Goal: Task Accomplishment & Management: Complete application form

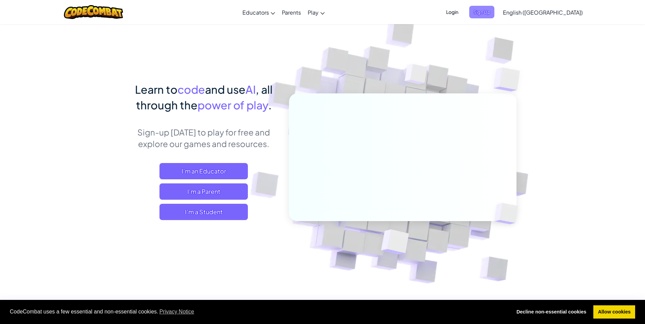
click at [494, 10] on span "Sign Up" at bounding box center [481, 12] width 25 height 13
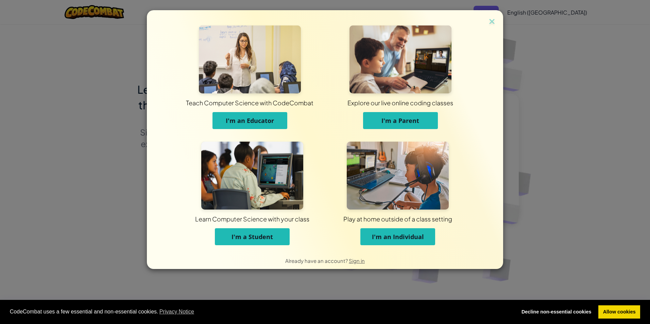
click at [267, 237] on span "I'm a Student" at bounding box center [252, 237] width 41 height 8
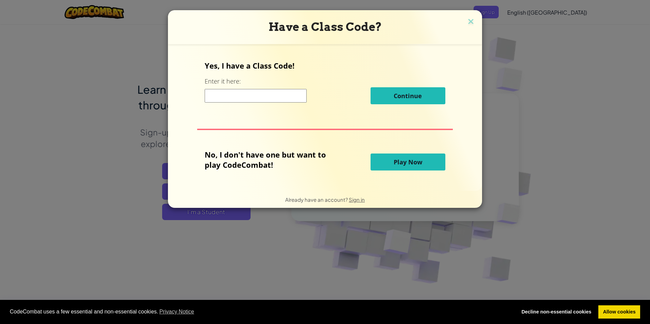
click at [250, 96] on input at bounding box center [256, 96] width 102 height 14
paste input "RingDustPaper"
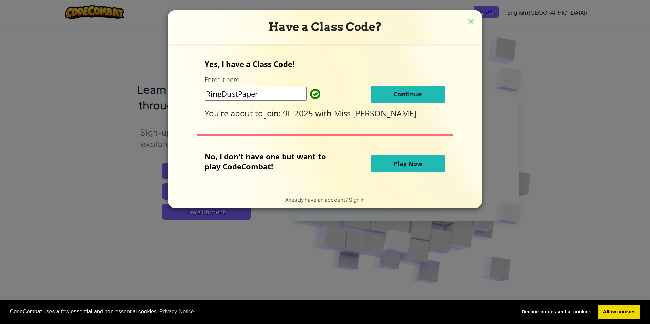
type input "RingDustPaper"
click at [386, 100] on button "Continue" at bounding box center [408, 94] width 75 height 17
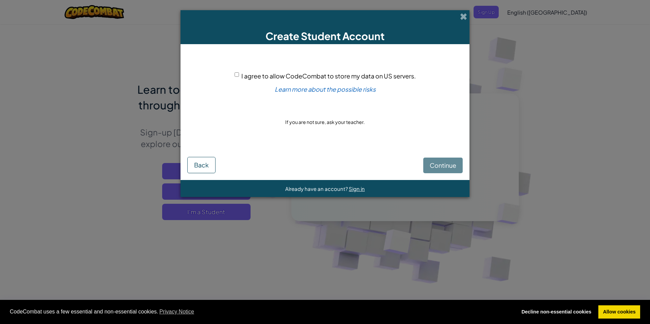
click at [237, 74] on input "I agree to allow CodeCombat to store my data on US servers." at bounding box center [237, 74] width 4 height 4
checkbox input "true"
click at [442, 161] on button "Continue" at bounding box center [442, 166] width 39 height 16
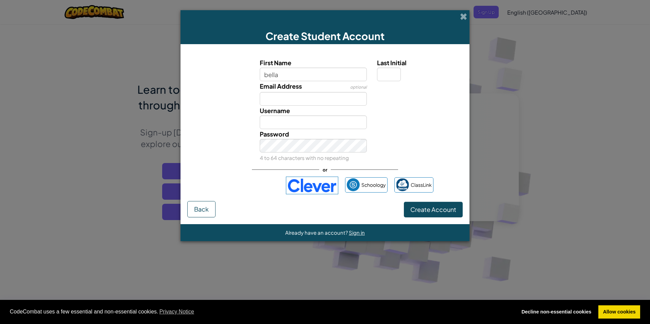
type input "bella"
type input "Bella"
click at [271, 102] on input "Email Address" at bounding box center [313, 99] width 107 height 14
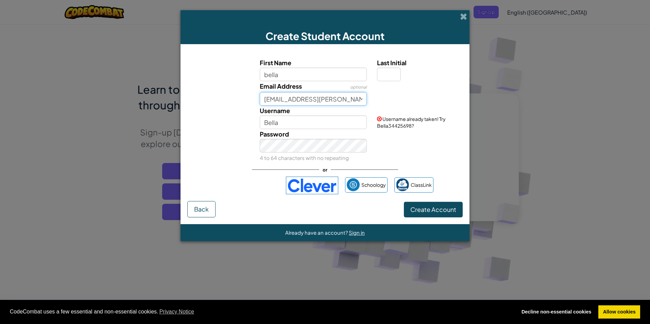
scroll to position [0, 1]
type input "23b.vickers@hessleacademy.com"
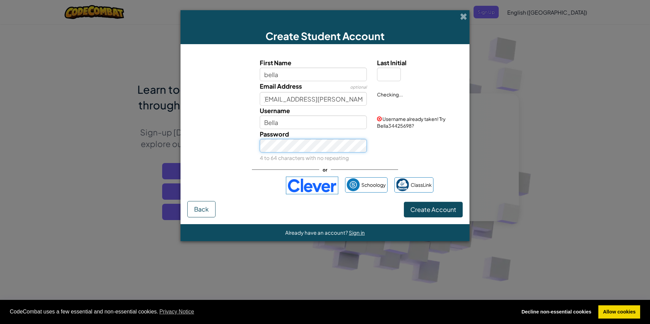
scroll to position [0, 0]
click at [424, 211] on span "Create Account" at bounding box center [433, 210] width 46 height 8
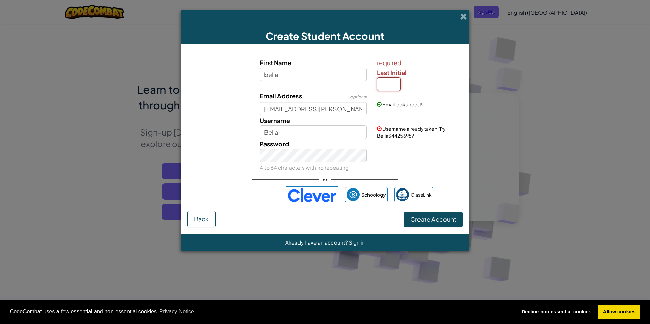
click at [390, 86] on input "Last Initial" at bounding box center [389, 85] width 24 height 14
type input "C"
type input "V"
click at [424, 219] on span "Create Account" at bounding box center [433, 220] width 46 height 8
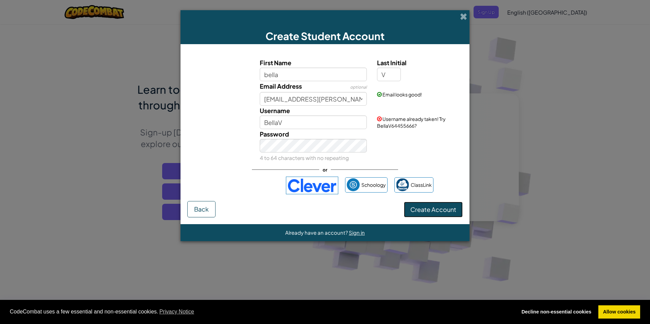
click at [426, 210] on button "Create Account" at bounding box center [433, 210] width 59 height 16
click at [293, 124] on input "BellaV" at bounding box center [313, 123] width 107 height 14
click at [430, 205] on button "Create Account" at bounding box center [433, 210] width 59 height 16
click at [268, 123] on input "Bella" at bounding box center [313, 123] width 107 height 14
click at [418, 209] on button "Create Account" at bounding box center [433, 210] width 59 height 16
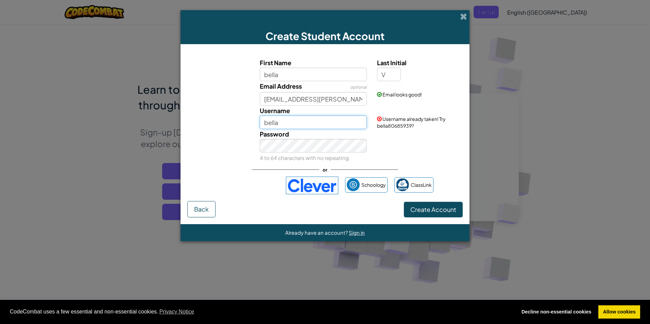
click at [278, 124] on input "bella" at bounding box center [313, 123] width 107 height 14
type input "bellavickers"
click at [433, 211] on button "Create Account" at bounding box center [433, 210] width 59 height 16
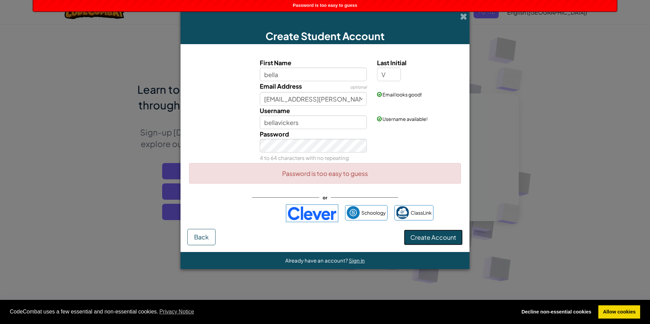
click at [448, 238] on button "Create Account" at bounding box center [433, 238] width 59 height 16
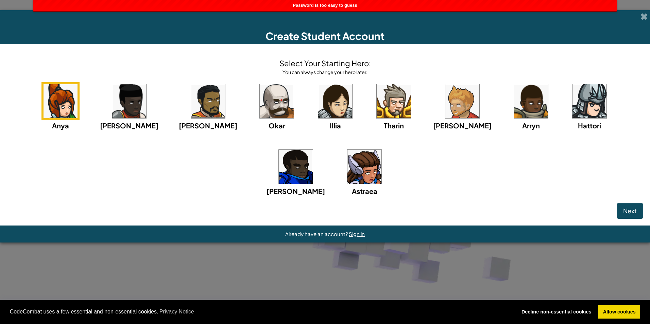
click at [75, 103] on img at bounding box center [61, 101] width 34 height 34
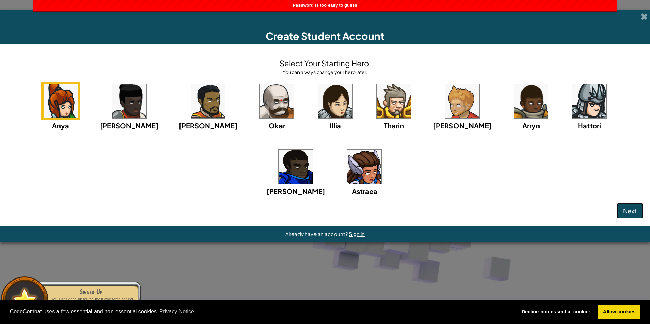
click at [626, 212] on span "Next" at bounding box center [630, 211] width 14 height 8
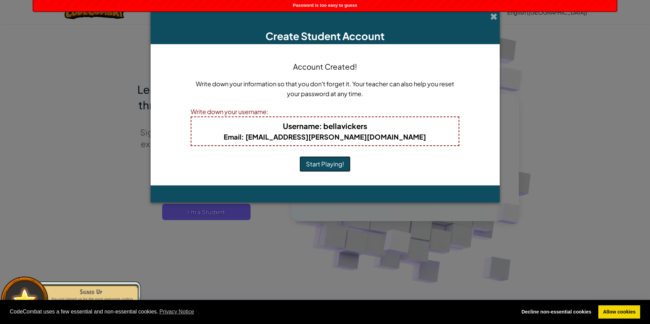
click at [333, 163] on button "Start Playing!" at bounding box center [325, 164] width 51 height 16
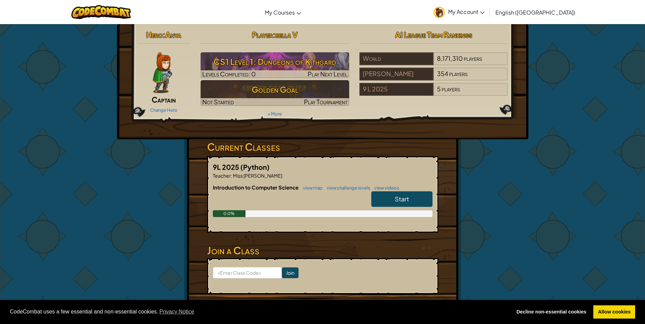
click at [398, 200] on span "Start" at bounding box center [402, 199] width 14 height 8
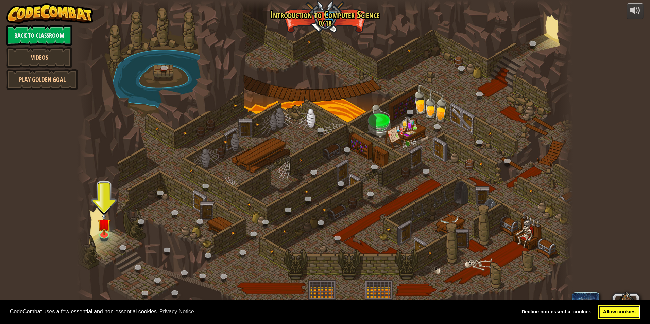
click at [619, 315] on link "Allow cookies" at bounding box center [619, 313] width 42 height 14
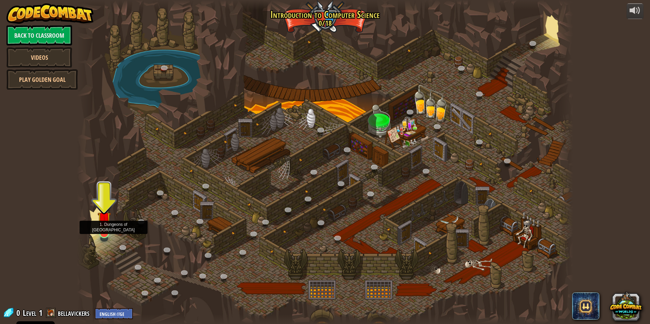
click at [100, 224] on img at bounding box center [104, 218] width 13 height 31
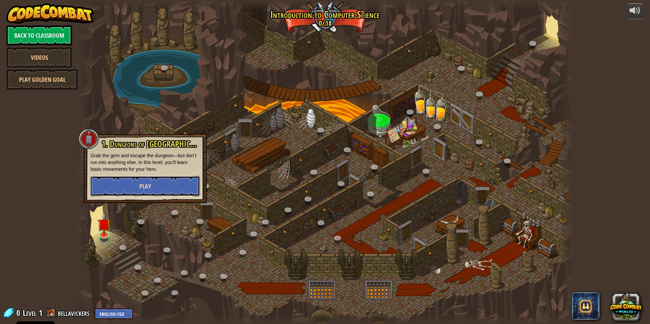
click at [116, 191] on button "Play" at bounding box center [144, 186] width 109 height 20
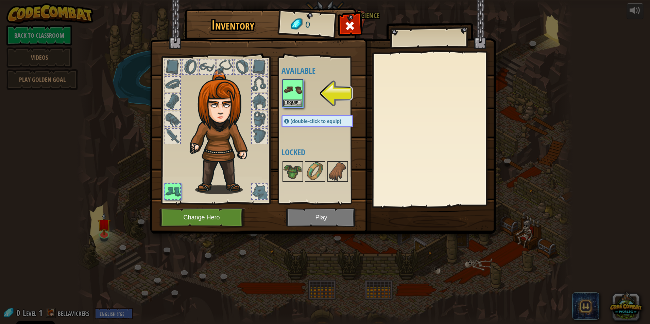
click at [332, 219] on img at bounding box center [323, 110] width 346 height 247
click at [287, 94] on img at bounding box center [292, 89] width 19 height 19
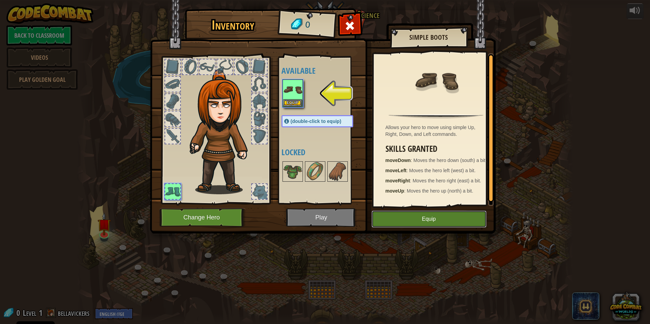
click at [424, 213] on button "Equip" at bounding box center [429, 219] width 115 height 17
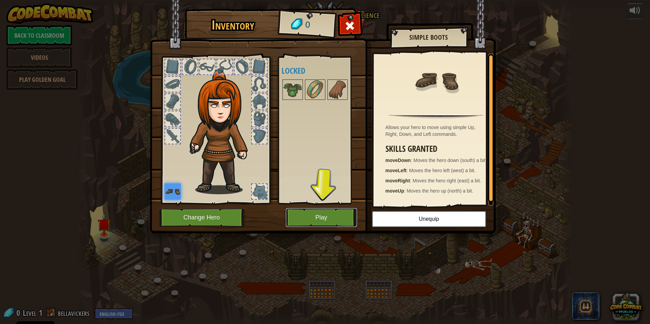
click at [344, 218] on button "Play" at bounding box center [321, 217] width 71 height 19
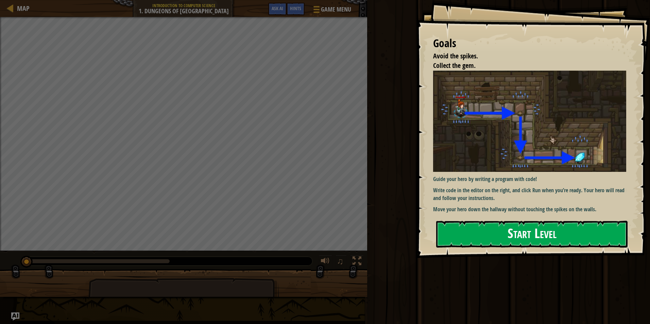
click at [482, 237] on button "Start Level" at bounding box center [531, 234] width 191 height 27
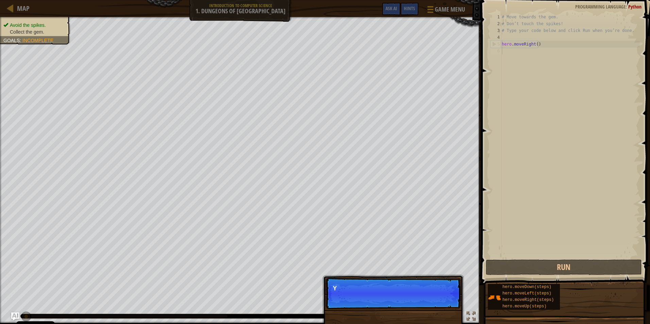
scroll to position [3, 0]
click at [434, 296] on button "Continue" at bounding box center [441, 297] width 28 height 9
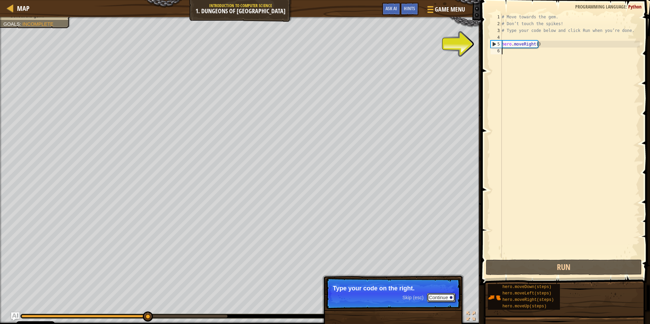
click at [433, 297] on button "Continue" at bounding box center [441, 297] width 28 height 9
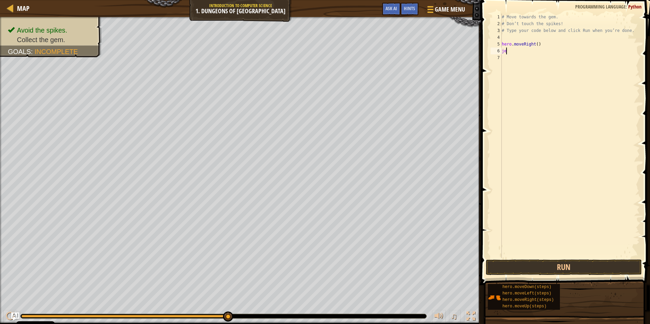
type textarea "j"
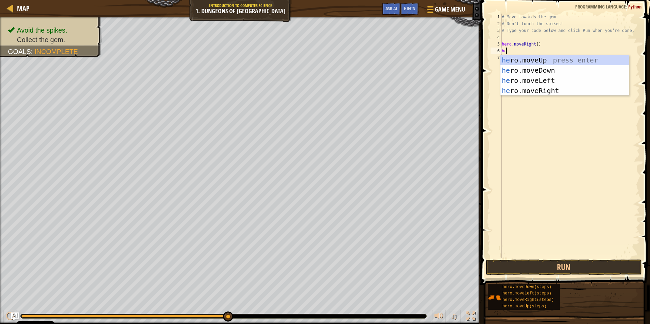
type textarea "her"
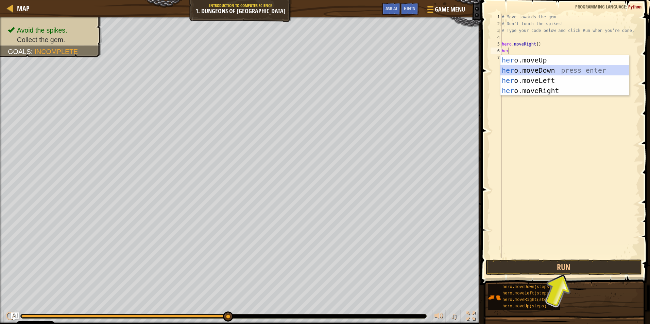
click at [593, 71] on div "her o.moveUp press enter her o.moveDown press enter her o.moveLeft press enter …" at bounding box center [564, 85] width 129 height 61
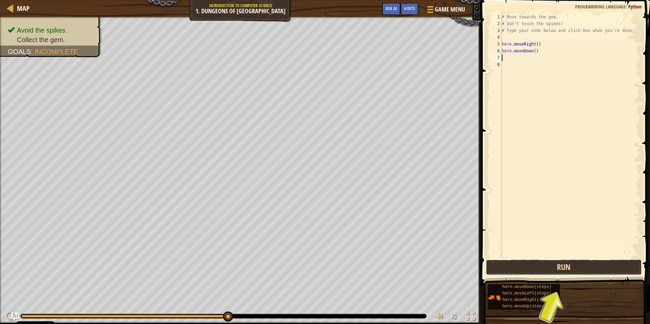
click at [562, 274] on button "Run" at bounding box center [564, 268] width 156 height 16
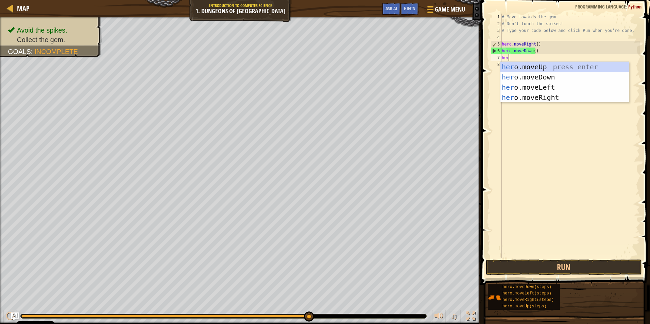
type textarea "hero"
click at [563, 94] on div "hero .moveUp press enter hero .moveDown press enter hero .moveLeft press enter …" at bounding box center [564, 92] width 129 height 61
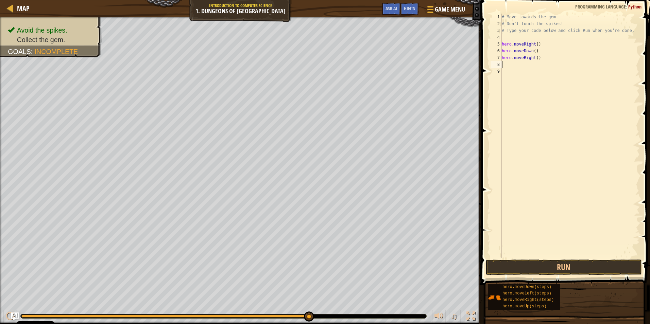
scroll to position [3, 0]
click at [573, 268] on button "Run" at bounding box center [564, 268] width 156 height 16
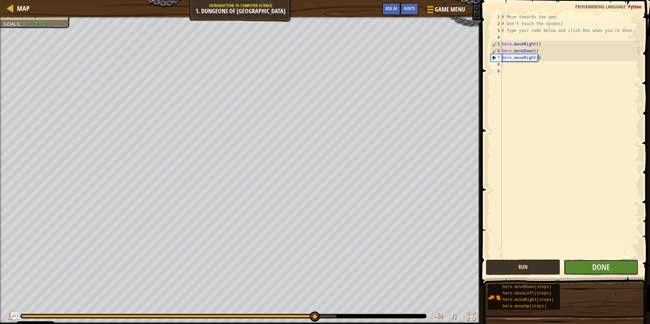
click at [573, 268] on button "Done" at bounding box center [601, 268] width 74 height 16
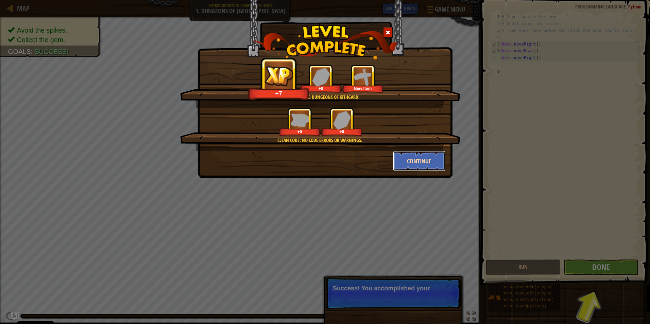
click at [405, 164] on button "Continue" at bounding box center [419, 161] width 53 height 20
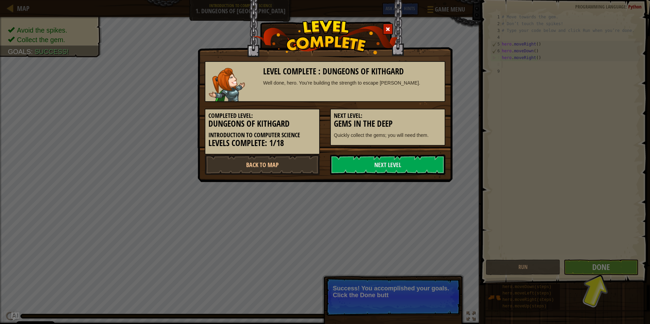
click at [405, 164] on link "Next Level" at bounding box center [387, 165] width 115 height 20
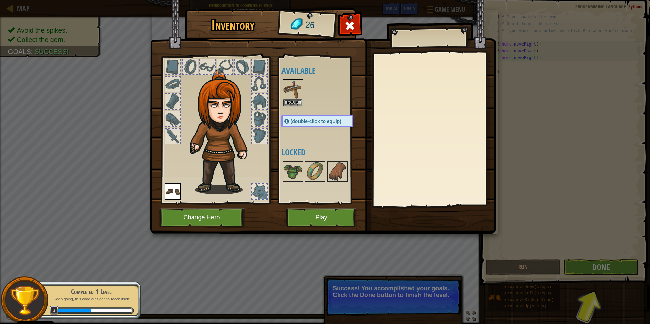
click at [296, 92] on img at bounding box center [292, 89] width 19 height 19
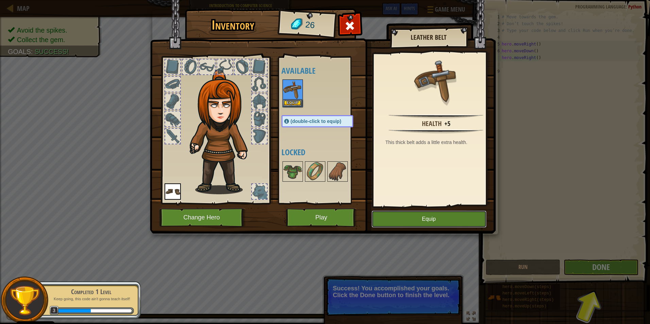
click at [398, 216] on button "Equip" at bounding box center [429, 219] width 115 height 17
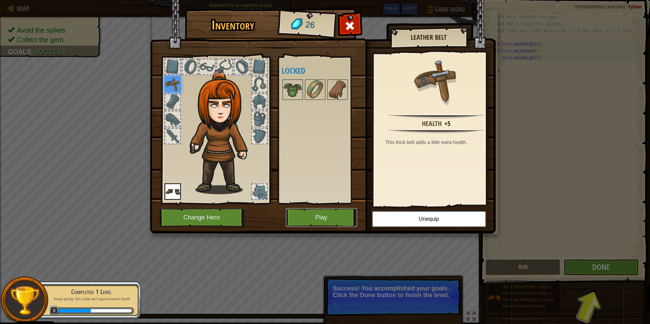
click at [324, 216] on button "Play" at bounding box center [321, 217] width 71 height 19
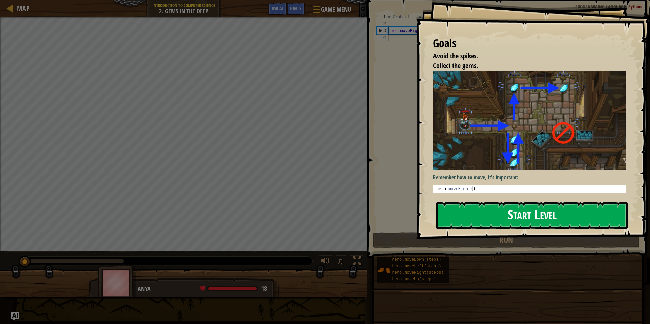
click at [534, 211] on button "Start Level" at bounding box center [531, 215] width 191 height 27
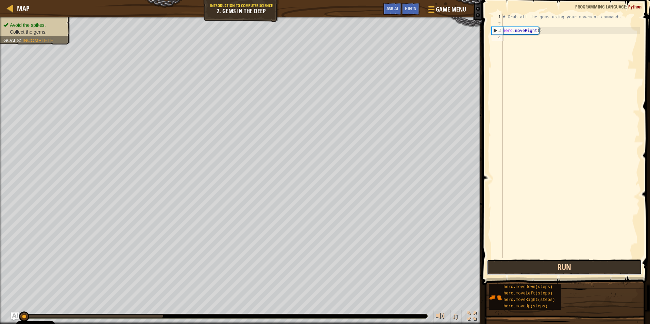
click at [545, 266] on button "Run" at bounding box center [564, 268] width 155 height 16
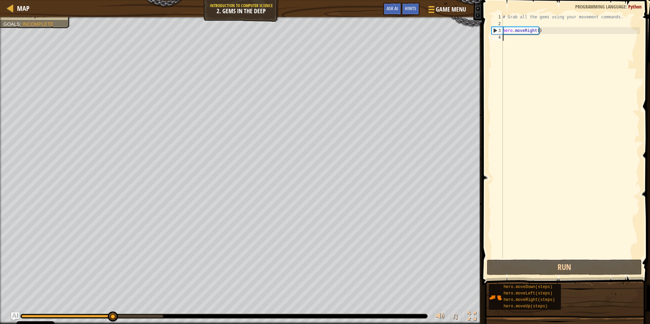
click at [514, 40] on div "# Grab all the gems using your movement commands. hero . moveRight ( )" at bounding box center [570, 143] width 138 height 258
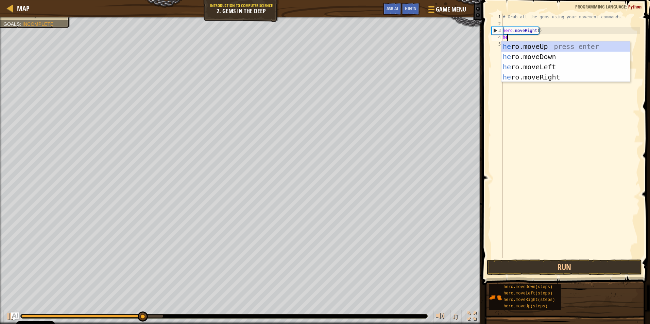
scroll to position [3, 0]
type textarea "hero"
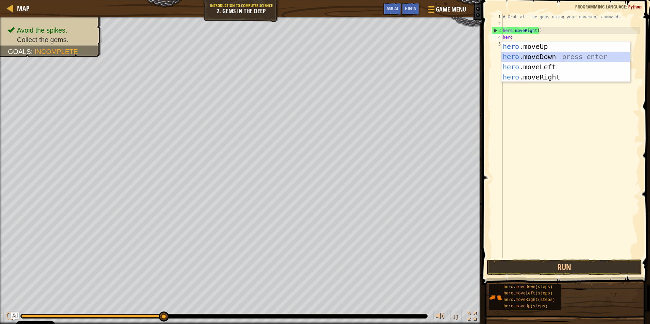
click at [530, 56] on div "hero .moveUp press enter hero .moveDown press enter hero .moveLeft press enter …" at bounding box center [565, 71] width 129 height 61
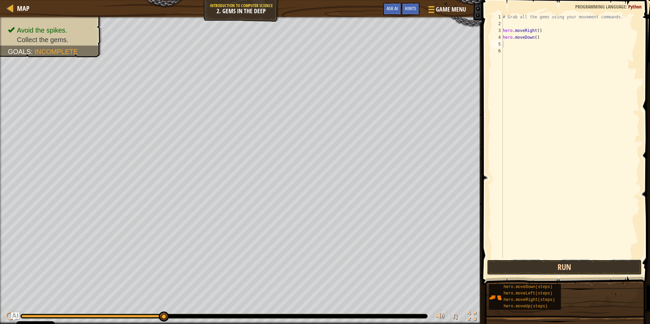
click at [558, 266] on button "Run" at bounding box center [564, 268] width 155 height 16
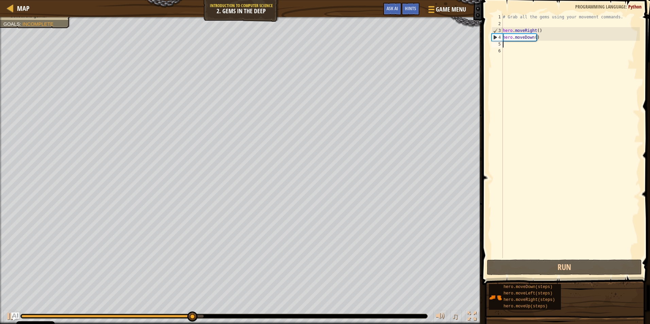
type textarea "h"
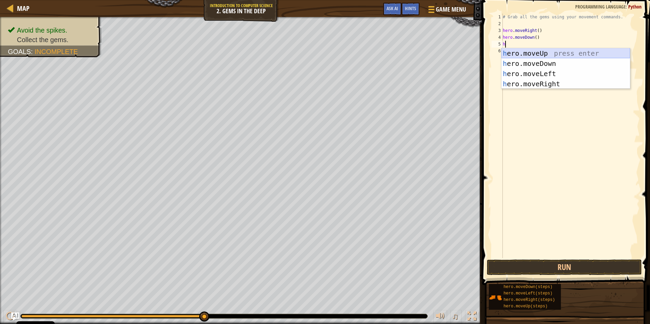
click at [548, 53] on div "h ero.moveUp press enter h ero.moveDown press enter h ero.moveLeft press enter …" at bounding box center [565, 78] width 129 height 61
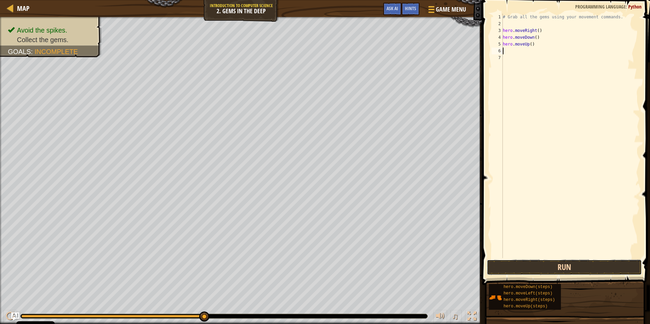
click at [540, 268] on button "Run" at bounding box center [564, 268] width 155 height 16
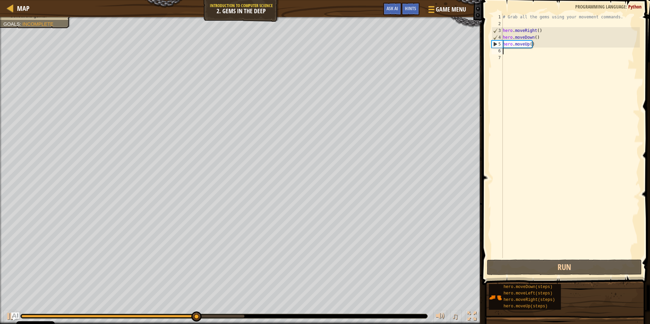
click at [508, 54] on div "# Grab all the gems using your movement commands. hero . moveRight ( ) hero . m…" at bounding box center [570, 143] width 138 height 258
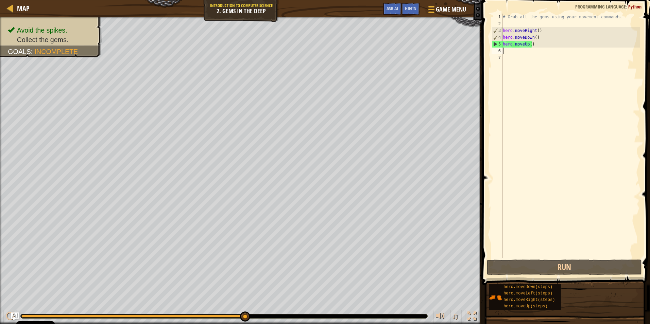
click at [517, 52] on div "# Grab all the gems using your movement commands. hero . moveRight ( ) hero . m…" at bounding box center [570, 143] width 138 height 258
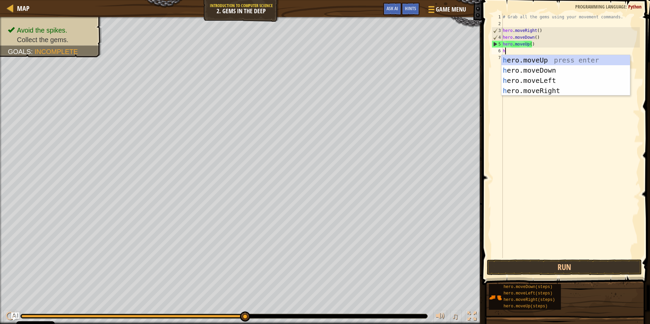
type textarea "he"
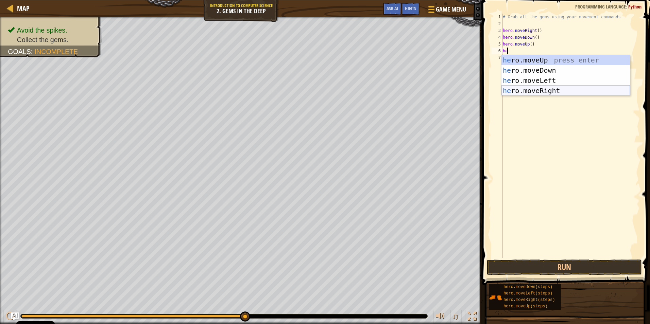
drag, startPoint x: 546, startPoint y: 91, endPoint x: 546, endPoint y: 101, distance: 9.2
click at [547, 91] on div "he ro.moveUp press enter he ro.moveDown press enter he ro.moveLeft press enter …" at bounding box center [565, 85] width 129 height 61
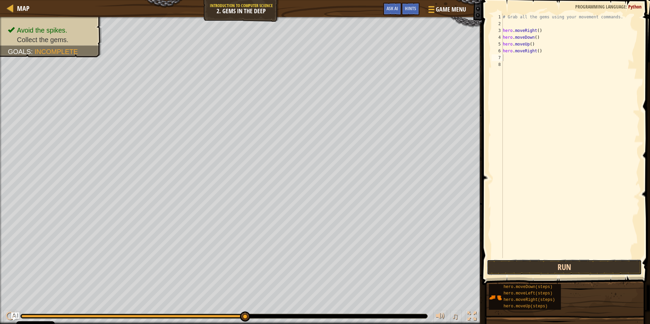
drag, startPoint x: 554, startPoint y: 264, endPoint x: 555, endPoint y: 260, distance: 4.5
click at [554, 263] on button "Run" at bounding box center [564, 268] width 155 height 16
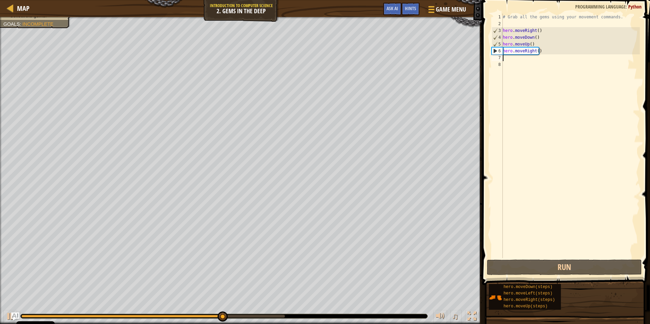
type textarea "h"
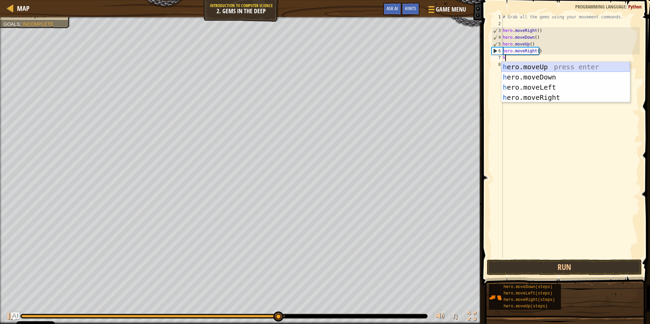
click at [522, 67] on div "h ero.moveUp press enter h ero.moveDown press enter h ero.moveLeft press enter …" at bounding box center [565, 92] width 129 height 61
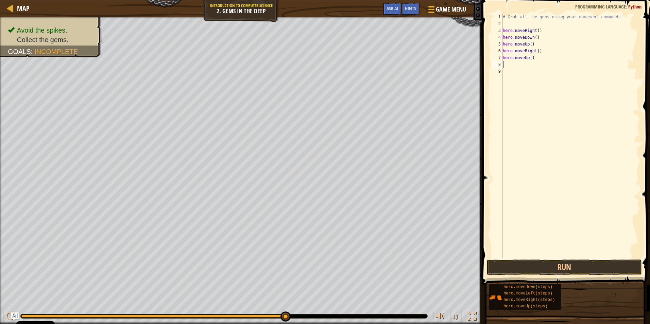
click at [504, 64] on div "# Grab all the gems using your movement commands. hero . moveRight ( ) hero . m…" at bounding box center [570, 143] width 138 height 258
click at [521, 263] on button "Run" at bounding box center [564, 268] width 155 height 16
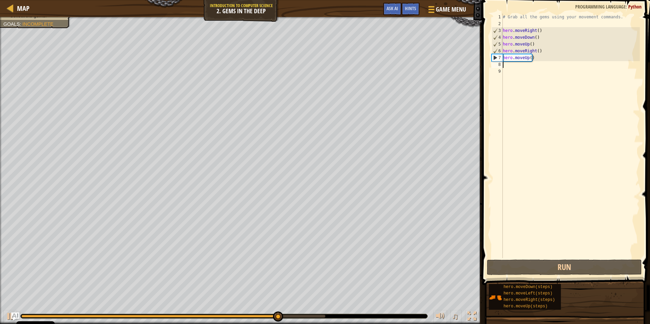
click at [503, 64] on div "# Grab all the gems using your movement commands. hero . moveRight ( ) hero . m…" at bounding box center [570, 143] width 138 height 258
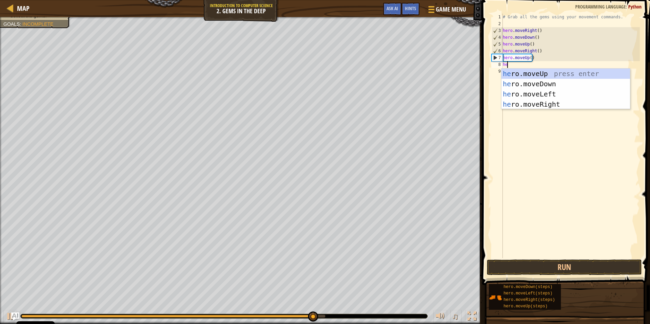
type textarea "her"
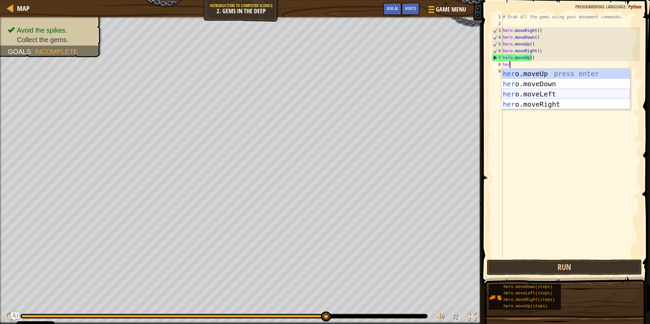
click at [528, 93] on div "her o.moveUp press enter her o.moveDown press enter her o.moveLeft press enter …" at bounding box center [565, 99] width 129 height 61
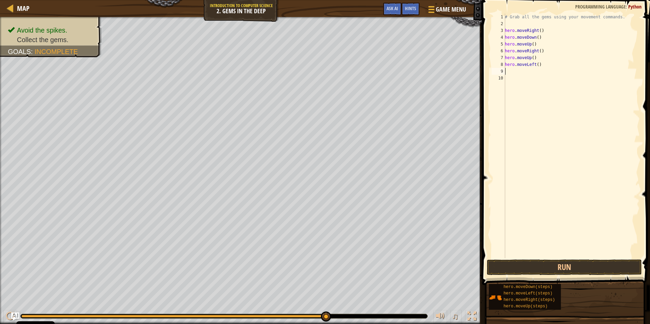
scroll to position [3, 0]
click at [541, 262] on button "Run" at bounding box center [564, 268] width 155 height 16
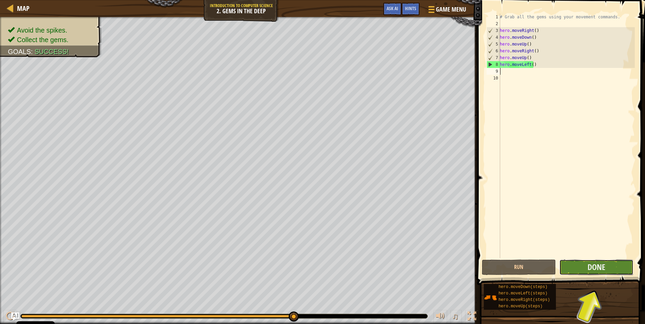
click at [618, 268] on button "Done" at bounding box center [596, 268] width 74 height 16
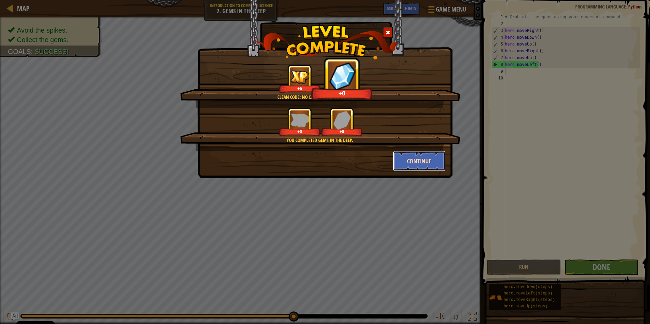
click at [434, 160] on button "Continue" at bounding box center [419, 161] width 53 height 20
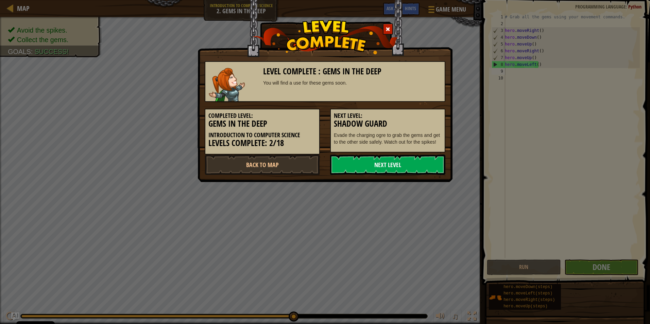
click at [436, 165] on link "Next Level" at bounding box center [387, 165] width 115 height 20
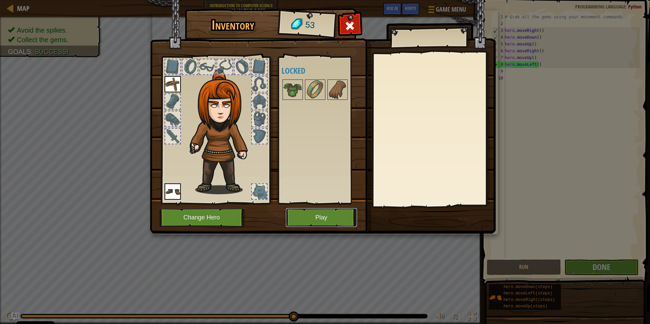
click at [323, 217] on button "Play" at bounding box center [321, 217] width 71 height 19
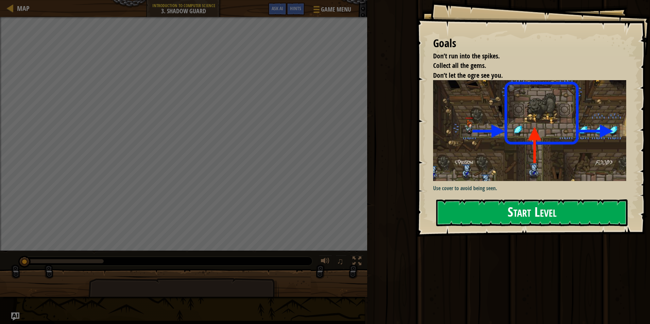
click at [529, 200] on button "Start Level" at bounding box center [531, 213] width 191 height 27
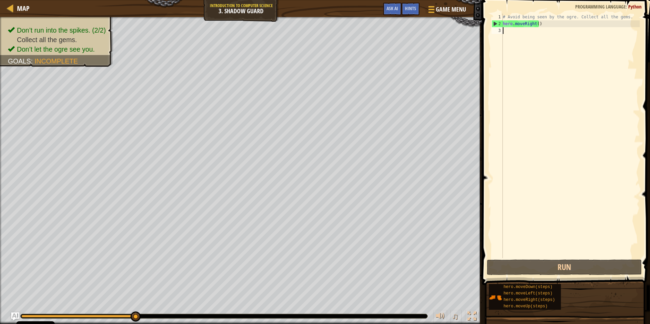
click at [505, 30] on div "# Avoid being seen by the ogre. Collect all the gems. hero . moveRight ( )" at bounding box center [570, 143] width 138 height 258
type textarea "h"
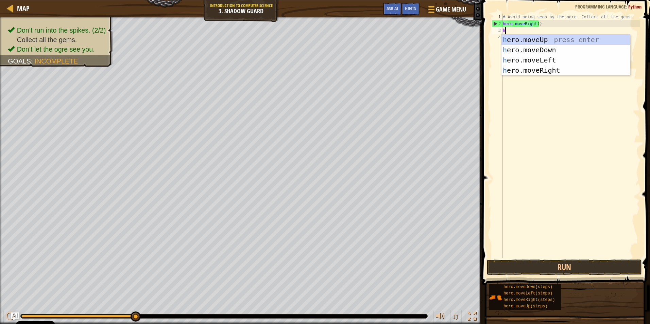
scroll to position [3, 0]
click at [543, 37] on div "h ero.moveUp press enter h ero.moveDown press enter h ero.moveLeft press enter …" at bounding box center [565, 65] width 129 height 61
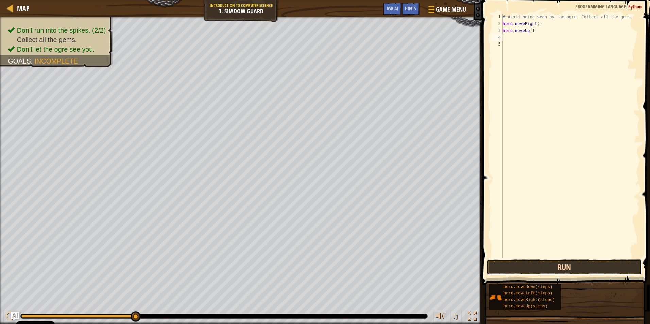
click at [558, 268] on button "Run" at bounding box center [564, 268] width 155 height 16
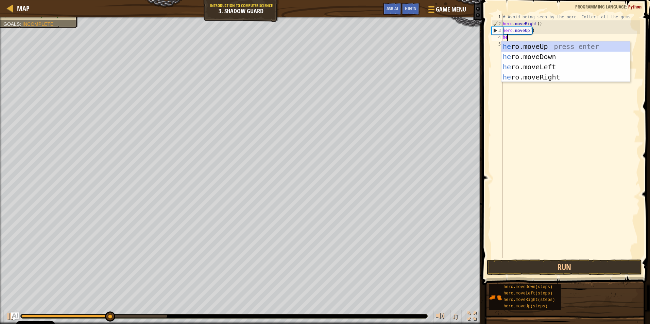
type textarea "her"
click at [542, 81] on div "her o.moveUp press enter her o.moveDown press enter her o.moveLeft press enter …" at bounding box center [565, 71] width 129 height 61
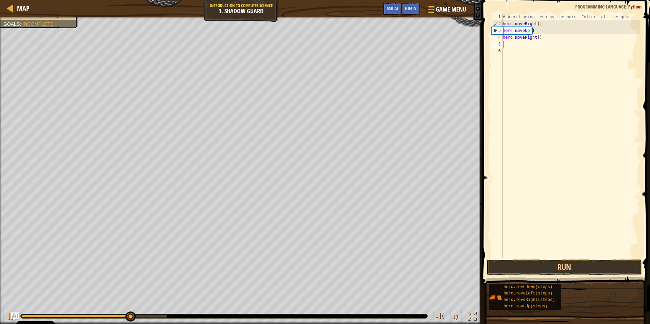
scroll to position [3, 0]
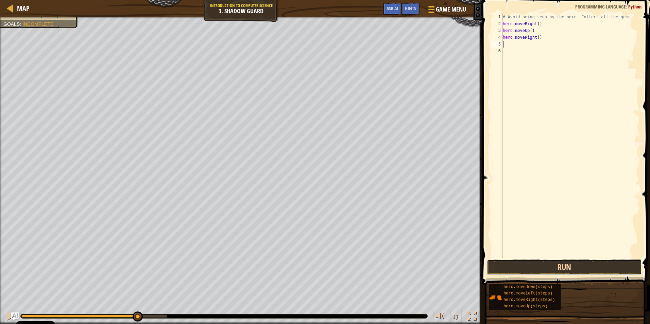
click at [540, 266] on button "Run" at bounding box center [564, 268] width 155 height 16
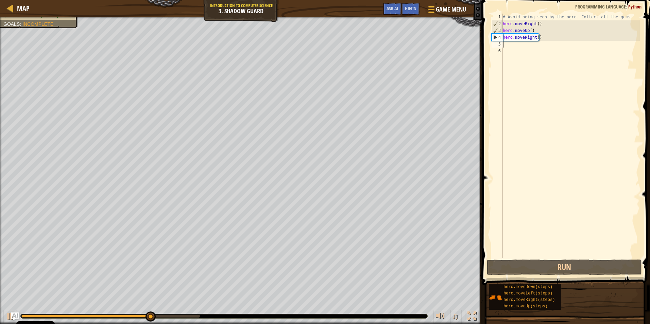
type textarea "h"
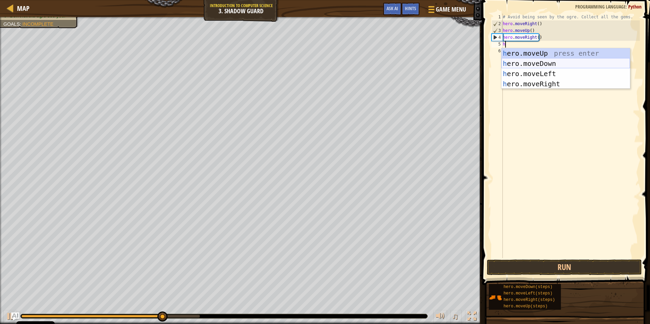
click at [529, 65] on div "h ero.moveUp press enter h ero.moveDown press enter h ero.moveLeft press enter …" at bounding box center [565, 78] width 129 height 61
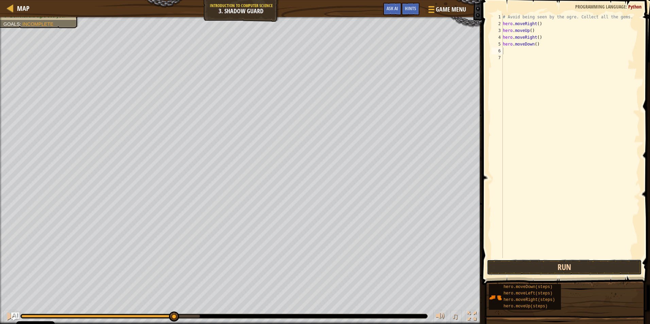
click at [549, 267] on button "Run" at bounding box center [564, 268] width 155 height 16
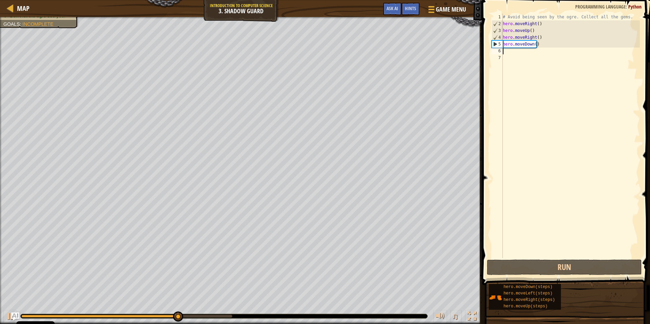
click at [503, 49] on div "# Avoid being seen by the ogre. Collect all the gems. hero . moveRight ( ) hero…" at bounding box center [570, 143] width 138 height 258
type textarea "h"
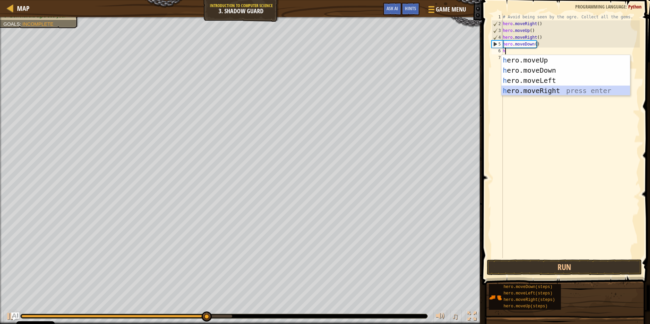
click at [532, 91] on div "h ero.moveUp press enter h ero.moveDown press enter h ero.moveLeft press enter …" at bounding box center [565, 85] width 129 height 61
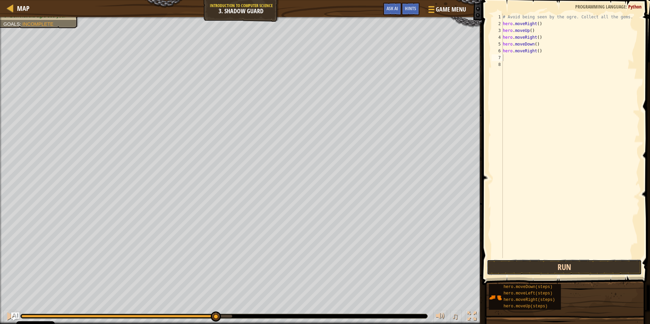
click at [539, 266] on button "Run" at bounding box center [564, 268] width 155 height 16
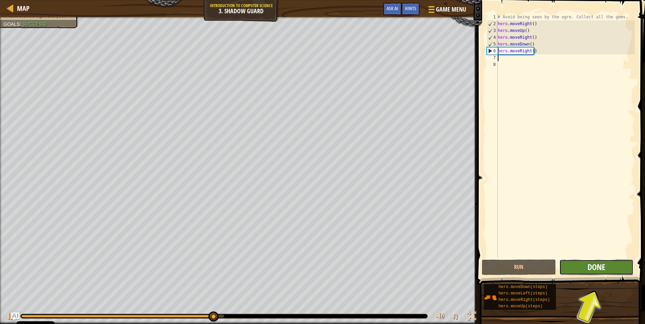
click at [595, 269] on span "Done" at bounding box center [596, 267] width 18 height 11
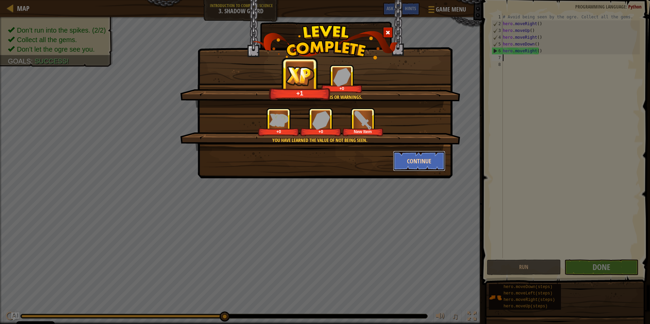
click at [402, 161] on button "Continue" at bounding box center [419, 161] width 53 height 20
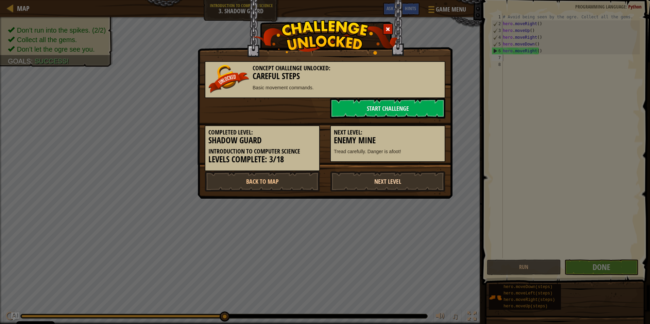
click at [387, 181] on link "Next Level" at bounding box center [387, 181] width 115 height 20
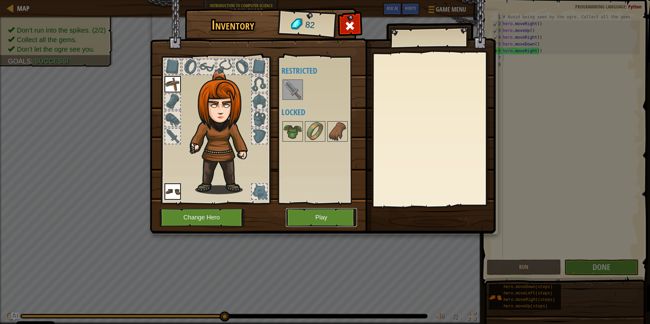
click at [328, 221] on button "Play" at bounding box center [321, 217] width 71 height 19
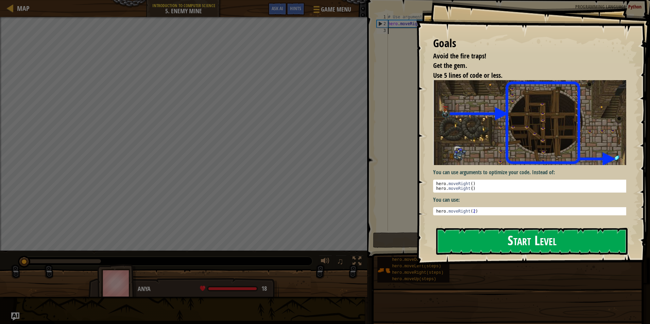
click at [490, 240] on button "Start Level" at bounding box center [531, 241] width 191 height 27
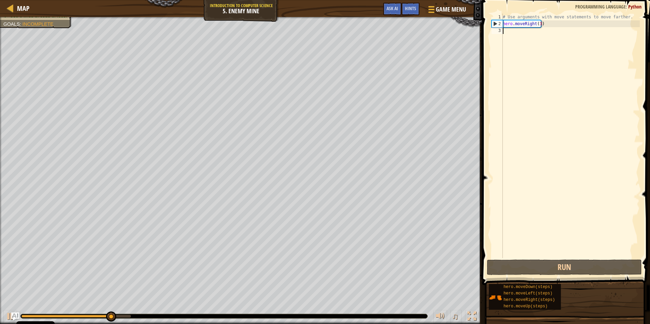
type textarea "h"
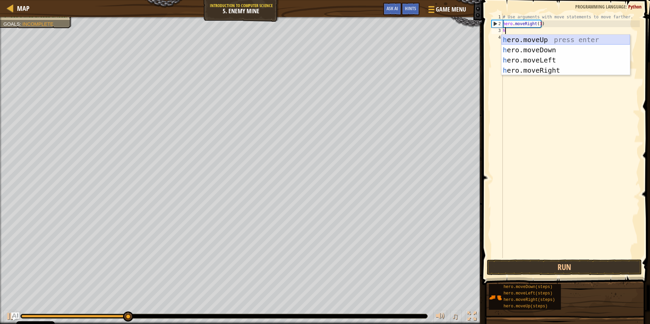
click at [543, 40] on div "h ero.moveUp press enter h ero.moveDown press enter h ero.moveLeft press enter …" at bounding box center [565, 65] width 129 height 61
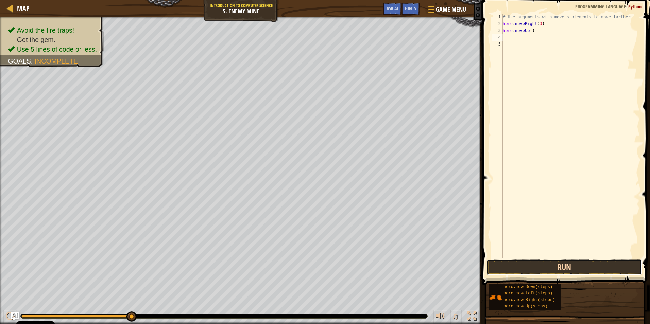
click at [553, 269] on button "Run" at bounding box center [564, 268] width 155 height 16
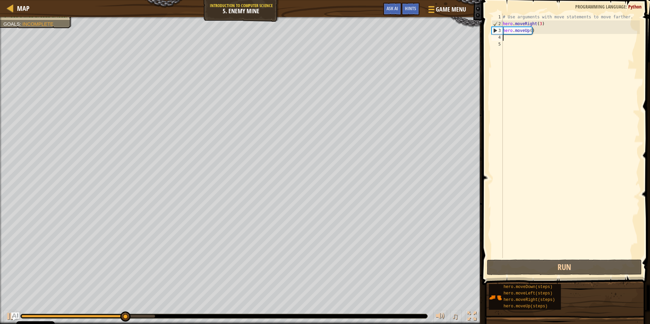
click at [507, 40] on div "# Use arguments with move statements to move farther. hero . moveRight ( 3 ) he…" at bounding box center [570, 143] width 138 height 258
type textarea "h"
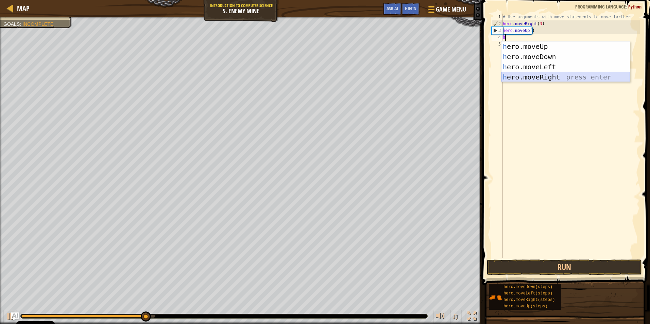
click at [549, 79] on div "h ero.moveUp press enter h ero.moveDown press enter h ero.moveLeft press enter …" at bounding box center [565, 71] width 129 height 61
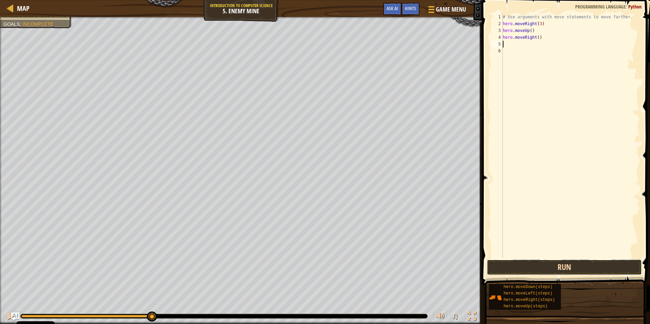
click at [564, 265] on button "Run" at bounding box center [564, 268] width 155 height 16
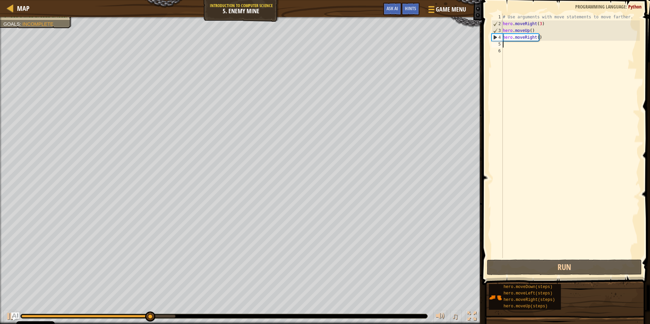
type textarea "k"
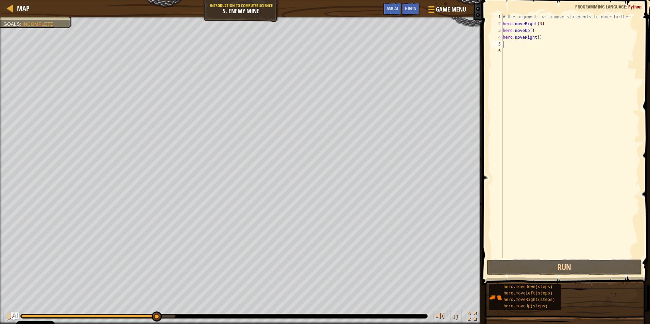
type textarea "h"
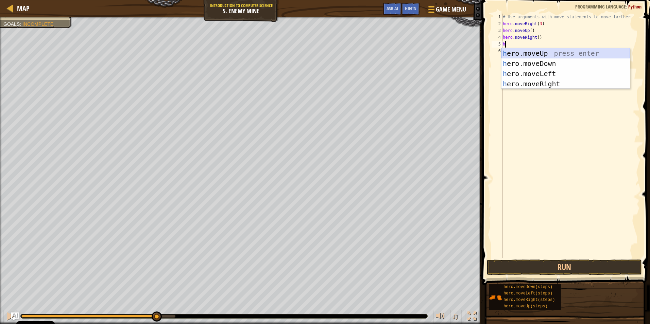
click at [553, 54] on div "h ero.moveUp press enter h ero.moveDown press enter h ero.moveLeft press enter …" at bounding box center [565, 78] width 129 height 61
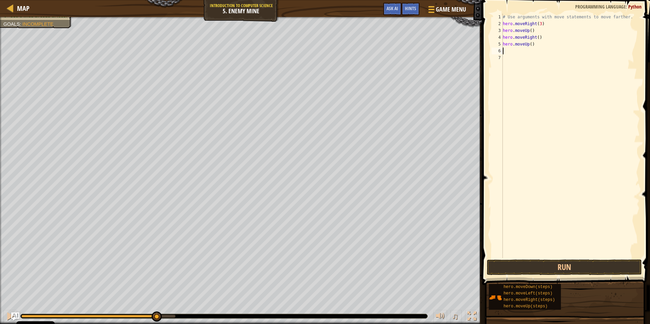
click at [520, 44] on div "# Use arguments with move statements to move farther. hero . moveRight ( 3 ) he…" at bounding box center [570, 143] width 138 height 258
click at [533, 45] on div "# Use arguments with move statements to move farther. hero . moveRight ( 3 ) he…" at bounding box center [570, 143] width 138 height 258
click at [527, 45] on div "# Use arguments with move statements to move farther. hero . moveRight ( 3 ) he…" at bounding box center [570, 143] width 138 height 258
click at [546, 270] on button "Run" at bounding box center [564, 268] width 155 height 16
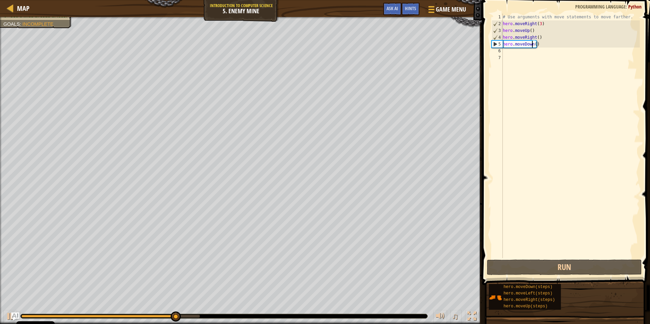
click at [534, 45] on div "# Use arguments with move statements to move farther. hero . moveRight ( 3 ) he…" at bounding box center [570, 143] width 138 height 258
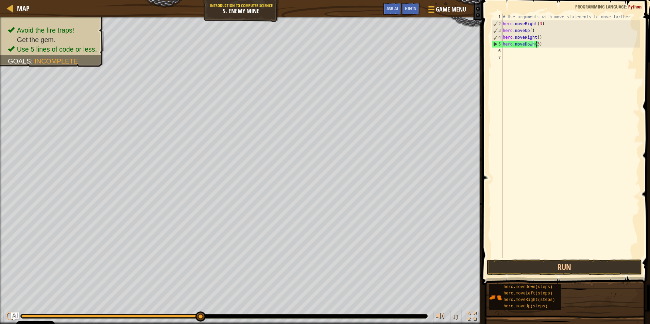
scroll to position [3, 3]
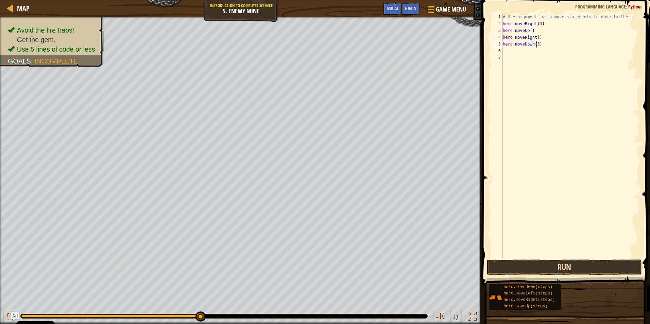
type textarea "hero.moveDown(3)"
click at [561, 271] on button "Run" at bounding box center [564, 268] width 155 height 16
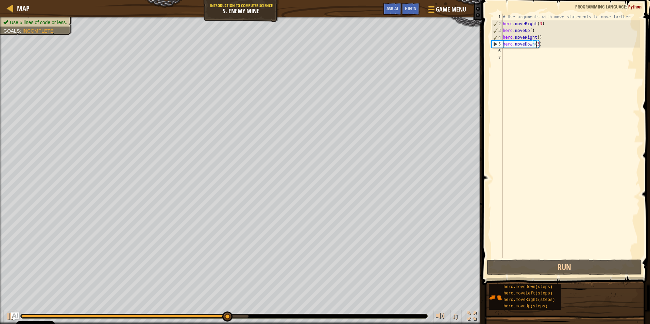
click at [503, 51] on div "# Use arguments with move statements to move farther. hero . moveRight ( 3 ) he…" at bounding box center [570, 143] width 138 height 258
type textarea "h"
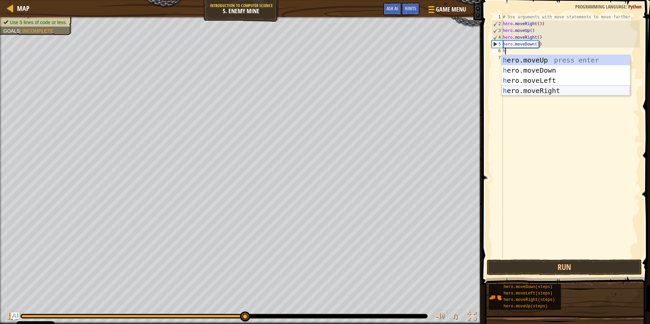
click at [544, 90] on div "h ero.moveUp press enter h ero.moveDown press enter h ero.moveLeft press enter …" at bounding box center [565, 85] width 129 height 61
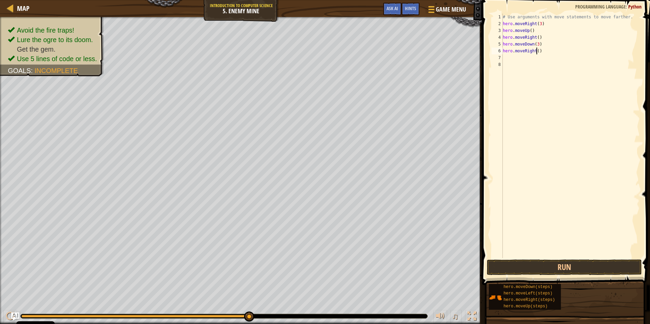
click at [536, 53] on div "# Use arguments with move statements to move farther. hero . moveRight ( 3 ) he…" at bounding box center [570, 143] width 138 height 258
type textarea "hero.moveRight(2)"
click at [590, 263] on button "Run" at bounding box center [564, 268] width 155 height 16
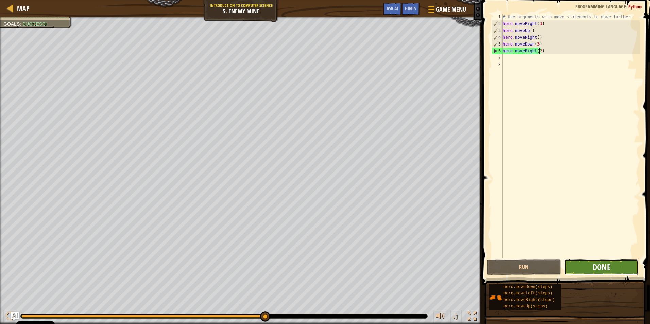
click at [600, 269] on span "Done" at bounding box center [602, 267] width 18 height 11
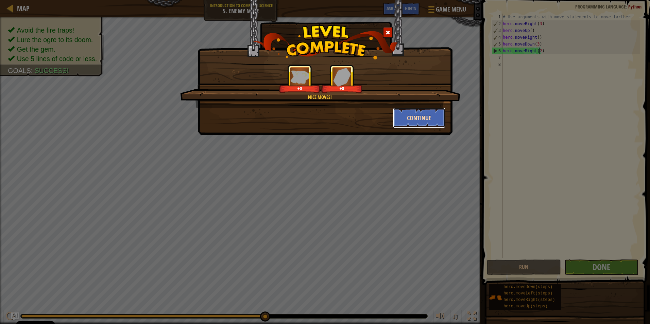
click at [408, 121] on button "Continue" at bounding box center [419, 118] width 53 height 20
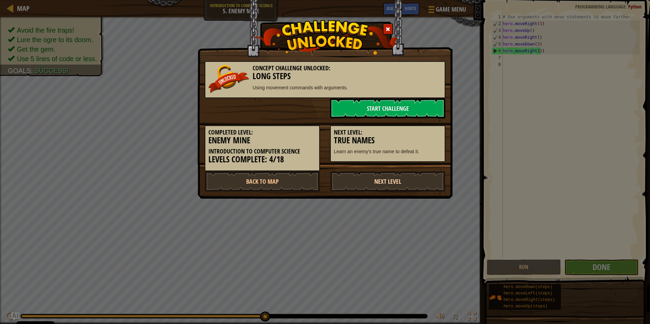
click at [409, 176] on link "Next Level" at bounding box center [387, 181] width 115 height 20
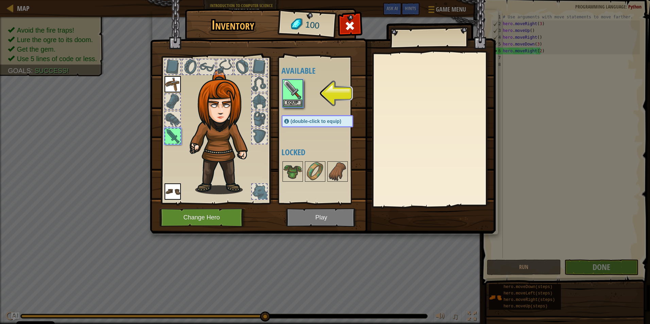
click at [350, 211] on img at bounding box center [323, 110] width 346 height 247
click at [289, 95] on img at bounding box center [292, 89] width 19 height 19
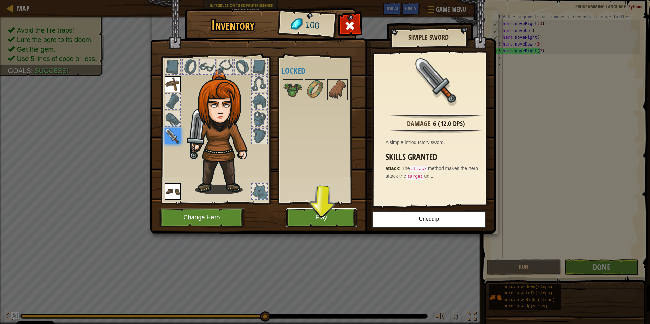
click at [326, 219] on button "Play" at bounding box center [321, 217] width 71 height 19
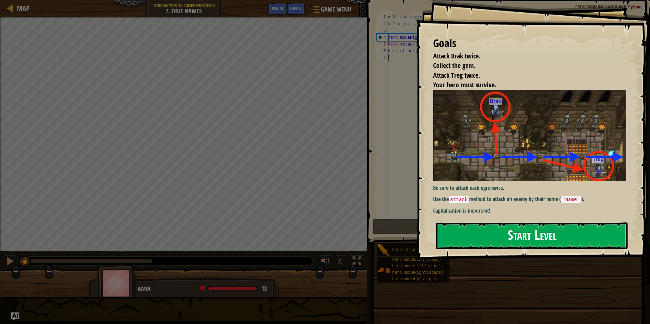
click at [490, 236] on button "Start Level" at bounding box center [531, 236] width 191 height 27
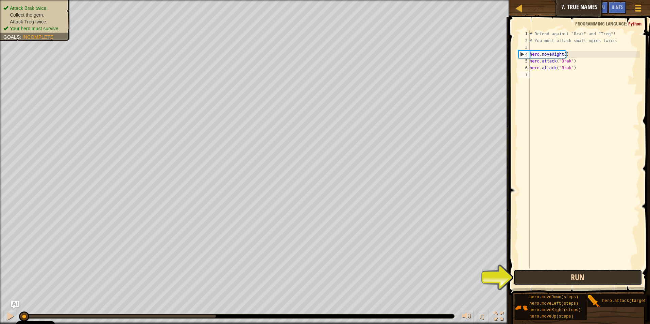
click at [599, 281] on button "Run" at bounding box center [577, 278] width 129 height 16
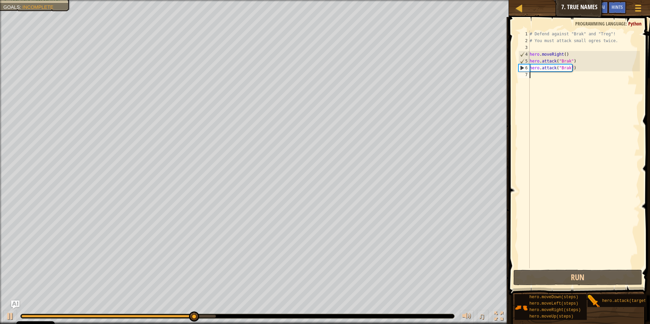
click at [534, 76] on div "# Defend against "Brak" and "Treg"! # You must attack small ogres twice. hero .…" at bounding box center [584, 157] width 112 height 252
type textarea "h"
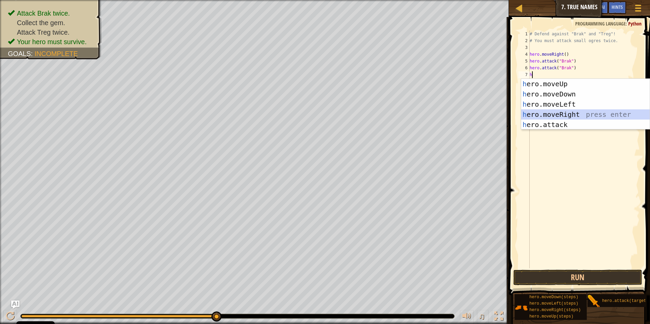
click at [572, 112] on div "h ero.moveUp press enter h ero.moveDown press enter h ero.moveLeft press enter …" at bounding box center [585, 114] width 129 height 71
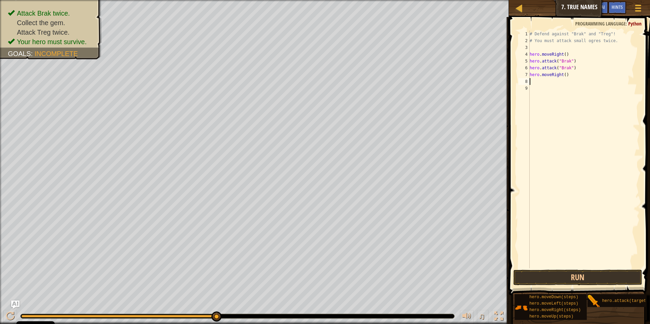
click at [563, 78] on div "# Defend against "Brak" and "Treg"! # You must attack small ogres twice. hero .…" at bounding box center [584, 157] width 112 height 252
type textarea "hero.moveRight(3)"
click at [532, 81] on div "# Defend against "Brak" and "Treg"! # You must attack small ogres twice. hero .…" at bounding box center [584, 157] width 112 height 252
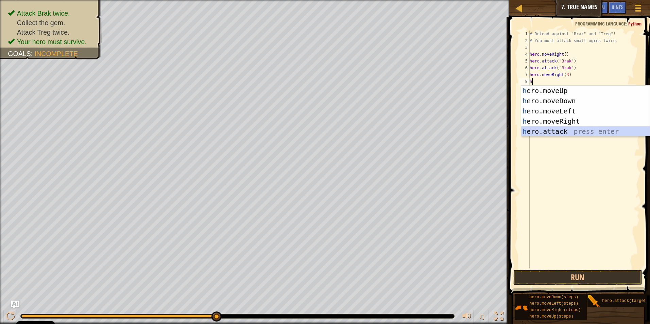
click at [562, 129] on div "h ero.moveUp press enter h ero.moveDown press enter h ero.moveLeft press enter …" at bounding box center [585, 121] width 129 height 71
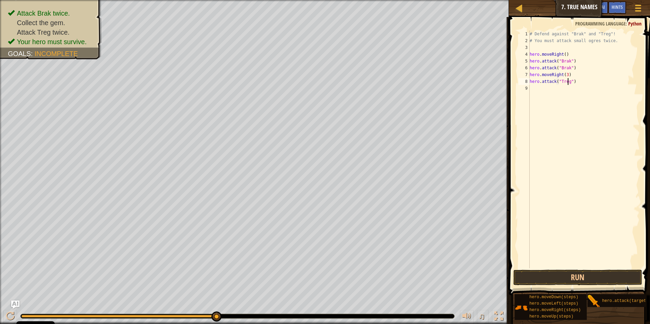
scroll to position [3, 3]
click at [552, 275] on button "Run" at bounding box center [577, 278] width 129 height 16
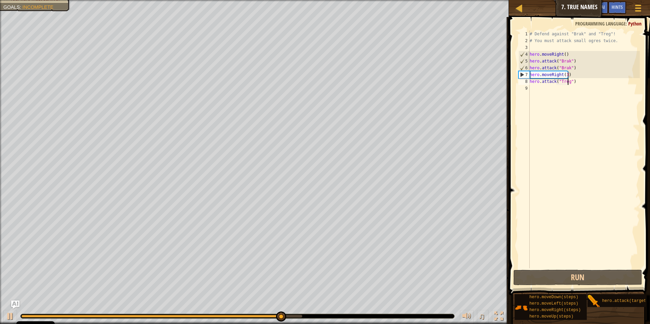
click at [565, 74] on div "# Defend against "Brak" and "Treg"! # You must attack small ogres twice. hero .…" at bounding box center [584, 157] width 112 height 252
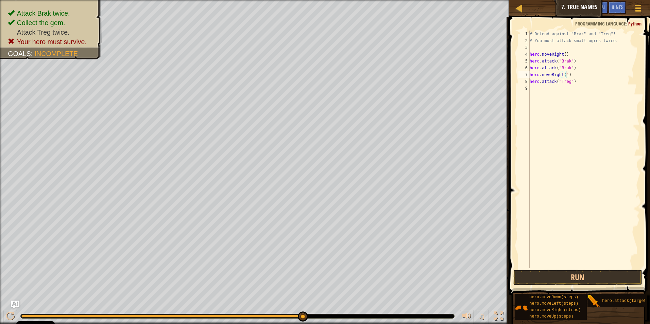
type textarea "hero.moveRight()"
click at [530, 90] on div "# Defend against "Brak" and "Treg"! # You must attack small ogres twice. hero .…" at bounding box center [584, 157] width 112 height 252
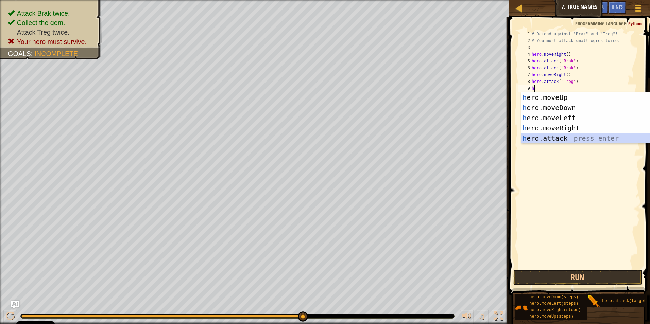
drag, startPoint x: 559, startPoint y: 137, endPoint x: 558, endPoint y: 100, distance: 37.1
click at [559, 136] on div "h ero.moveUp press enter h ero.moveDown press enter h ero.moveLeft press enter …" at bounding box center [585, 127] width 129 height 71
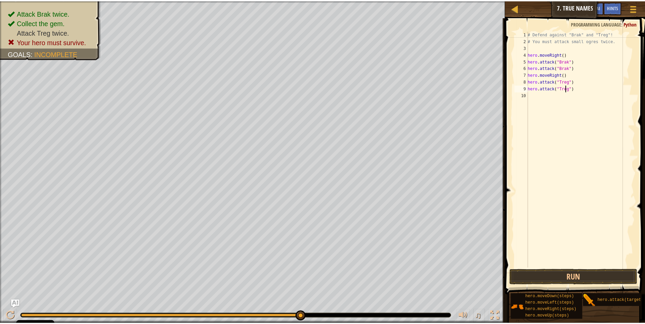
scroll to position [3, 3]
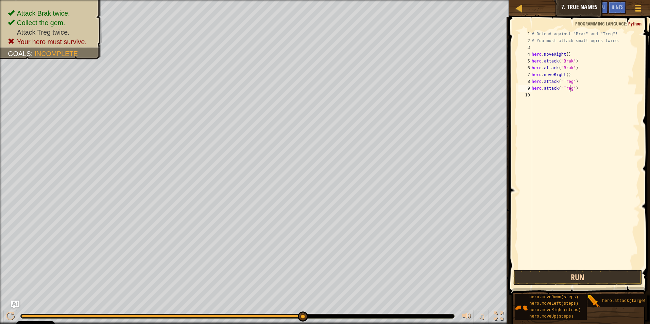
type textarea "hero.attack("Treg")"
click at [609, 279] on button "Run" at bounding box center [577, 278] width 129 height 16
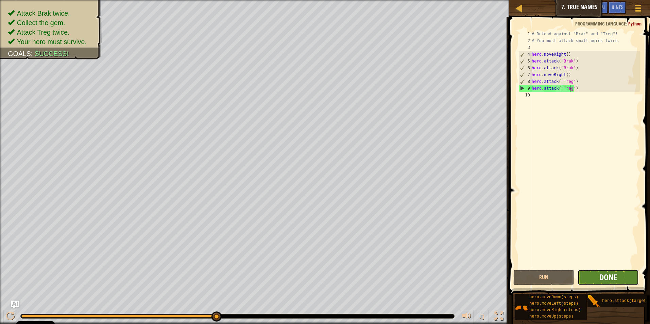
click at [615, 279] on span "Done" at bounding box center [608, 277] width 18 height 11
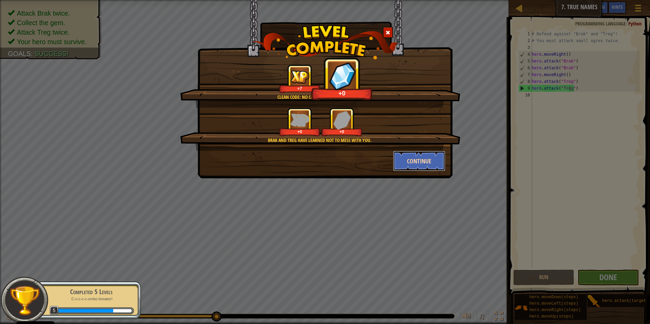
click at [424, 166] on button "Continue" at bounding box center [419, 161] width 53 height 20
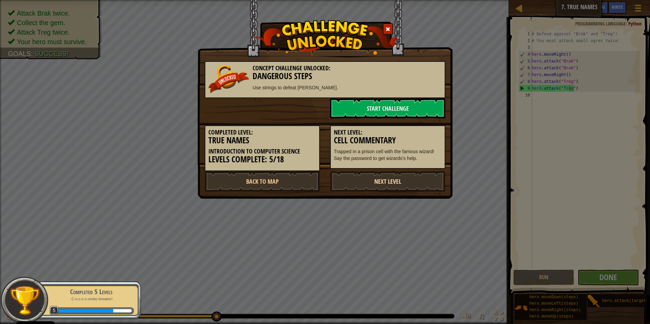
click at [392, 186] on link "Next Level" at bounding box center [387, 181] width 115 height 20
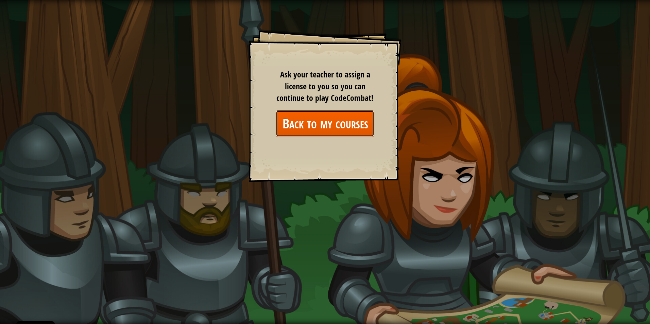
click at [302, 124] on link "Back to my courses" at bounding box center [325, 123] width 99 height 26
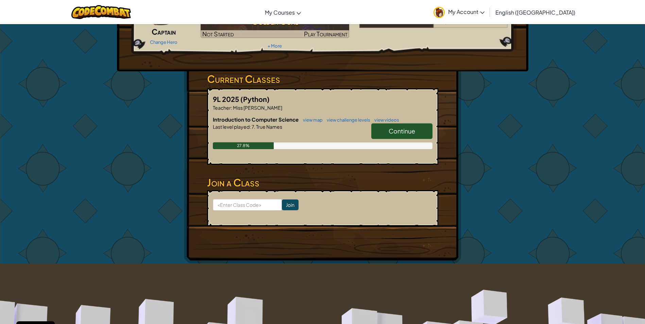
scroll to position [34, 0]
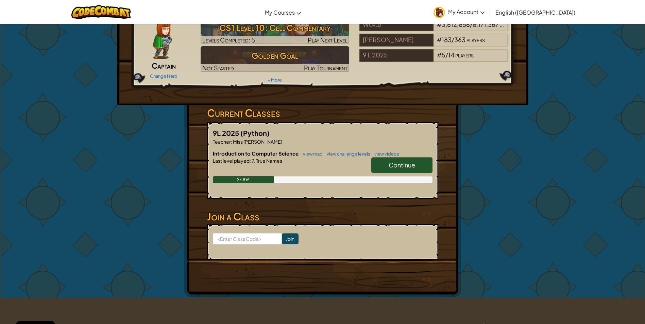
click at [386, 168] on link "Continue" at bounding box center [401, 165] width 61 height 16
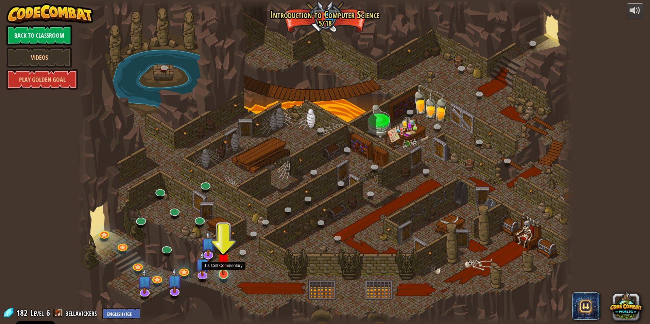
click at [225, 272] on img at bounding box center [223, 260] width 13 height 31
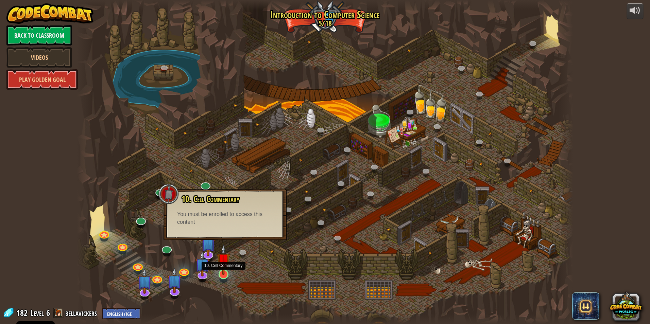
click at [221, 264] on img at bounding box center [223, 260] width 13 height 31
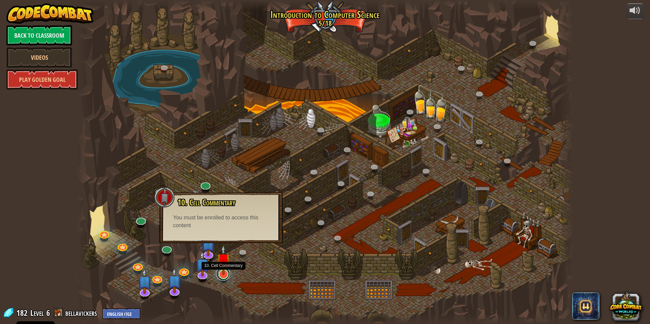
click at [221, 277] on link at bounding box center [223, 274] width 14 height 14
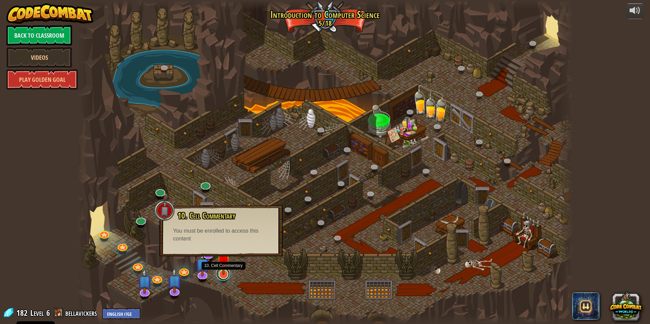
click at [221, 277] on link at bounding box center [223, 274] width 14 height 14
click at [51, 39] on link "Back to Classroom" at bounding box center [39, 35] width 66 height 20
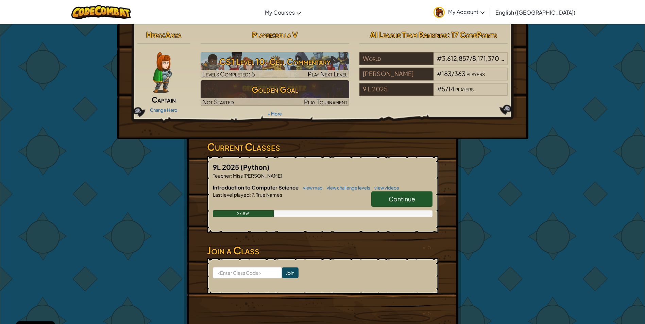
click at [382, 202] on link "Continue" at bounding box center [401, 199] width 61 height 16
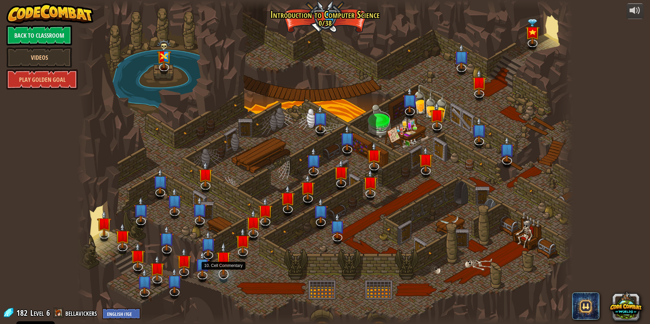
click at [222, 266] on img at bounding box center [223, 258] width 15 height 33
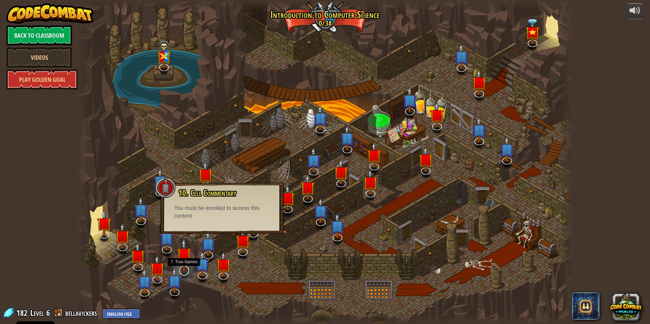
click at [181, 261] on img at bounding box center [184, 254] width 15 height 33
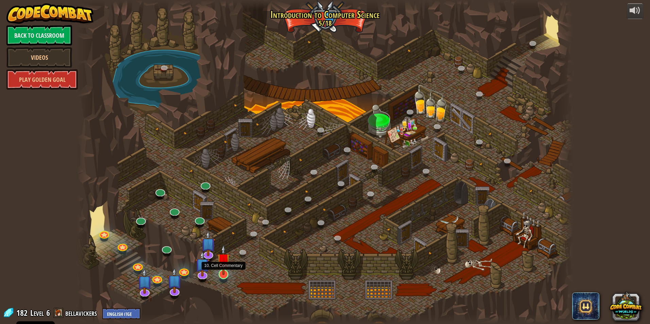
click at [221, 271] on img at bounding box center [223, 260] width 13 height 31
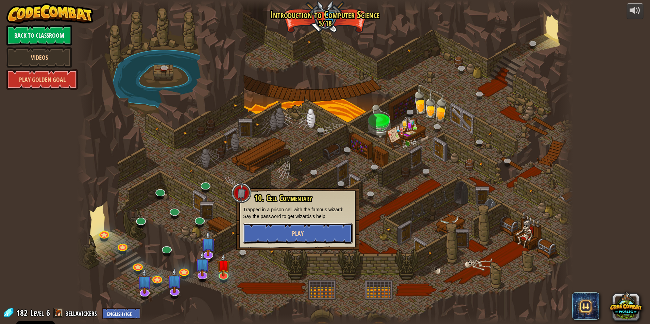
click at [269, 237] on button "Play" at bounding box center [297, 233] width 109 height 20
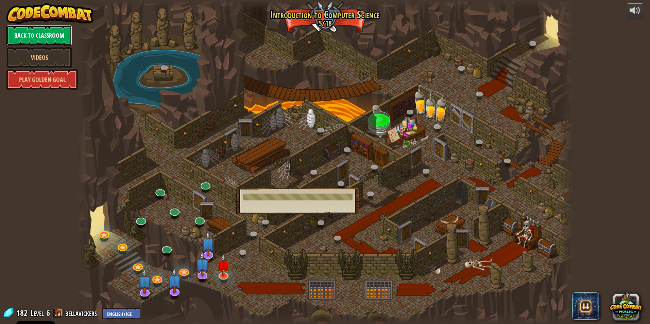
click at [65, 40] on link "Back to Classroom" at bounding box center [39, 35] width 66 height 20
